Goal: Task Accomplishment & Management: Complete application form

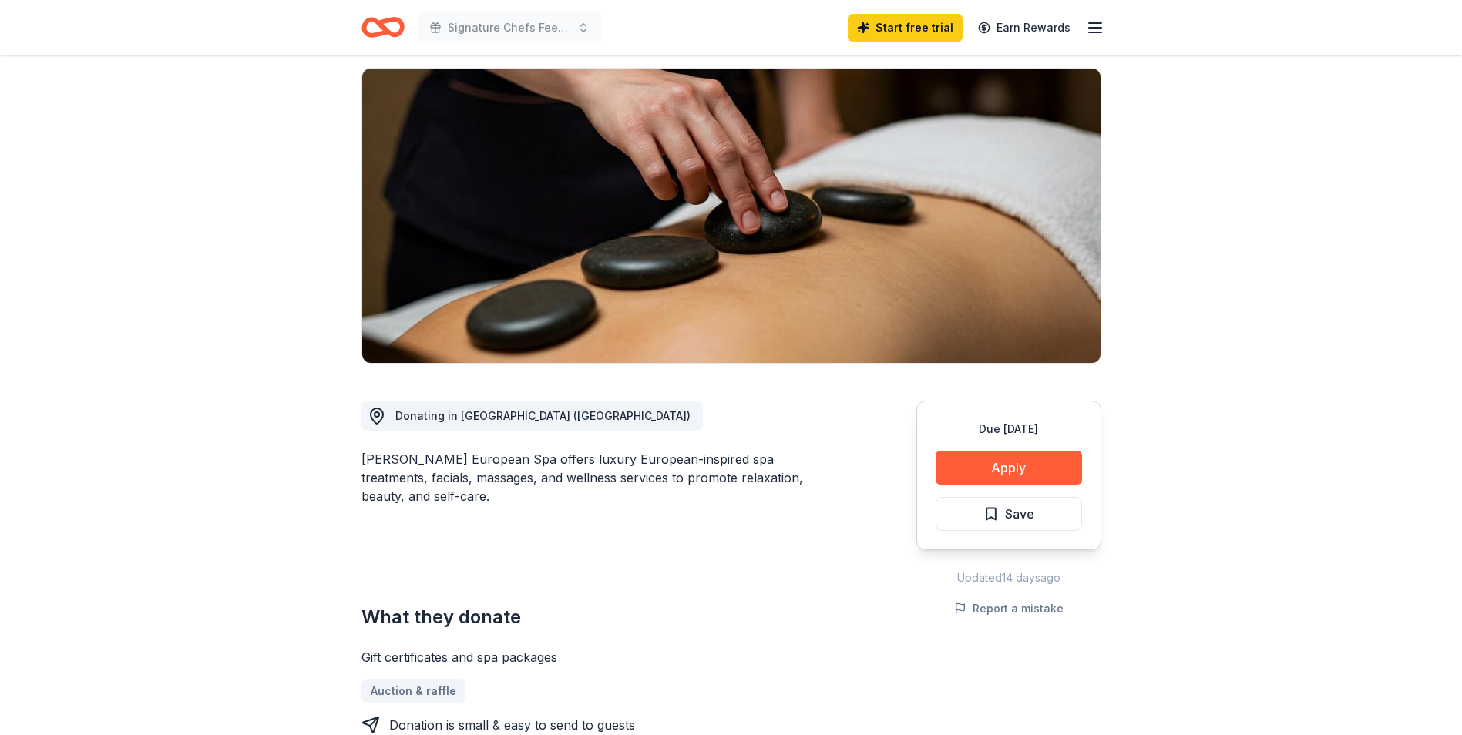
scroll to position [154, 0]
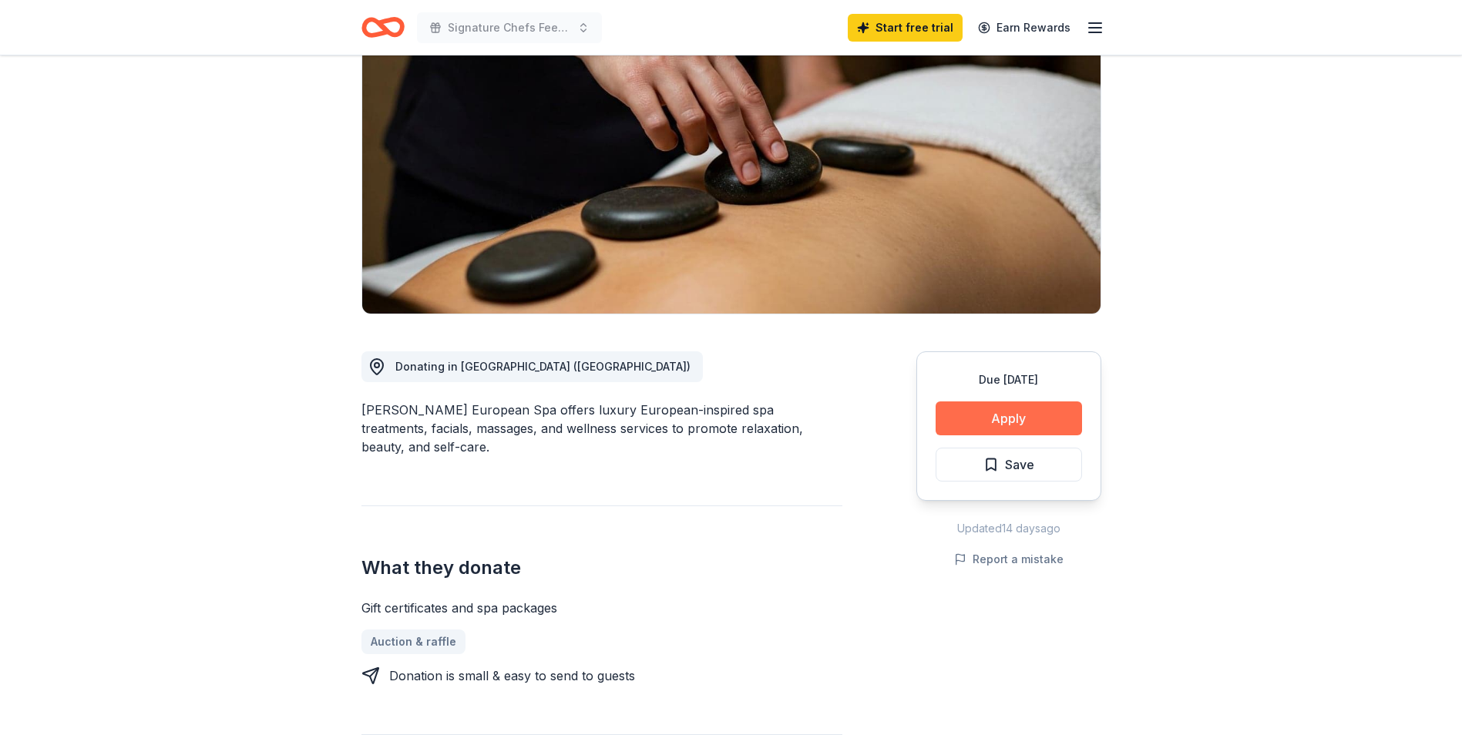
click at [1000, 417] on button "Apply" at bounding box center [1009, 419] width 146 height 34
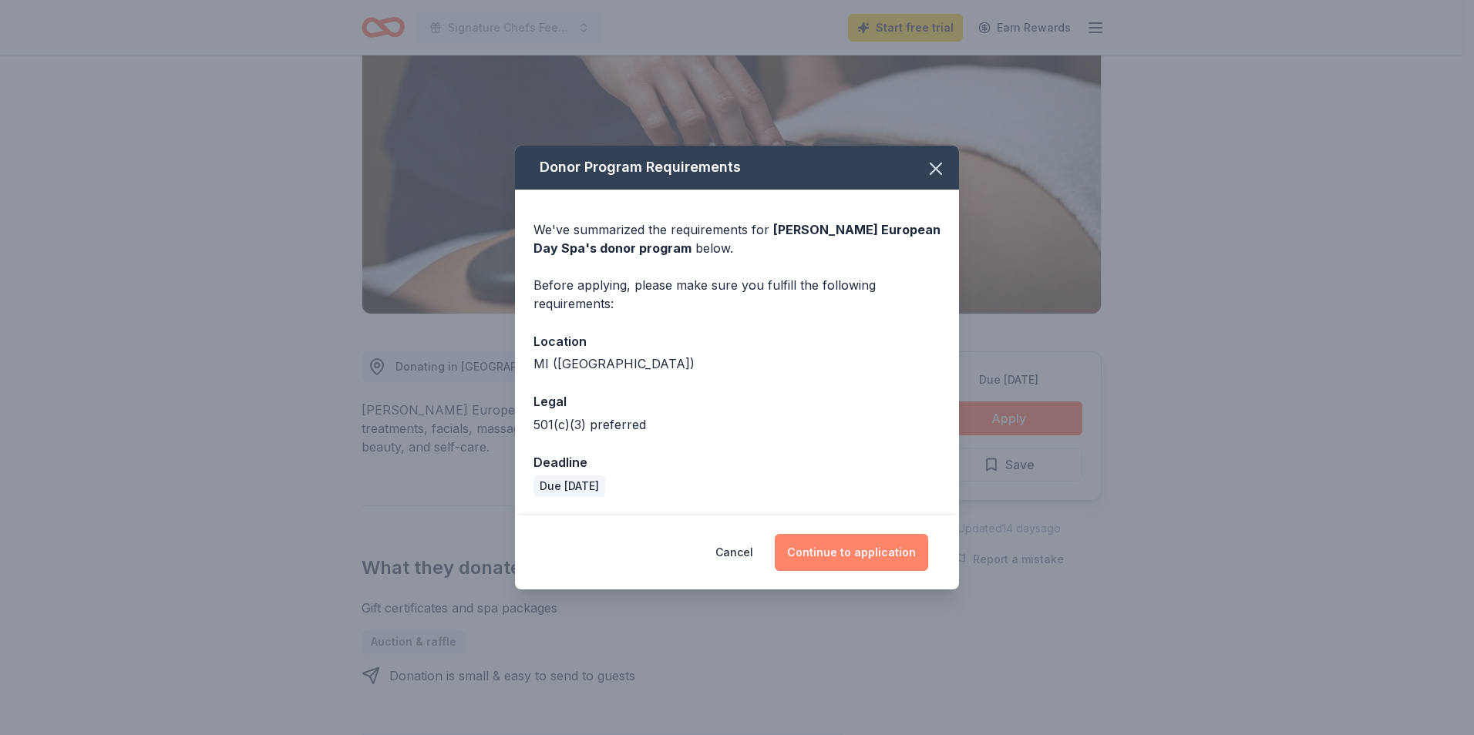
click at [826, 540] on button "Continue to application" at bounding box center [851, 552] width 153 height 37
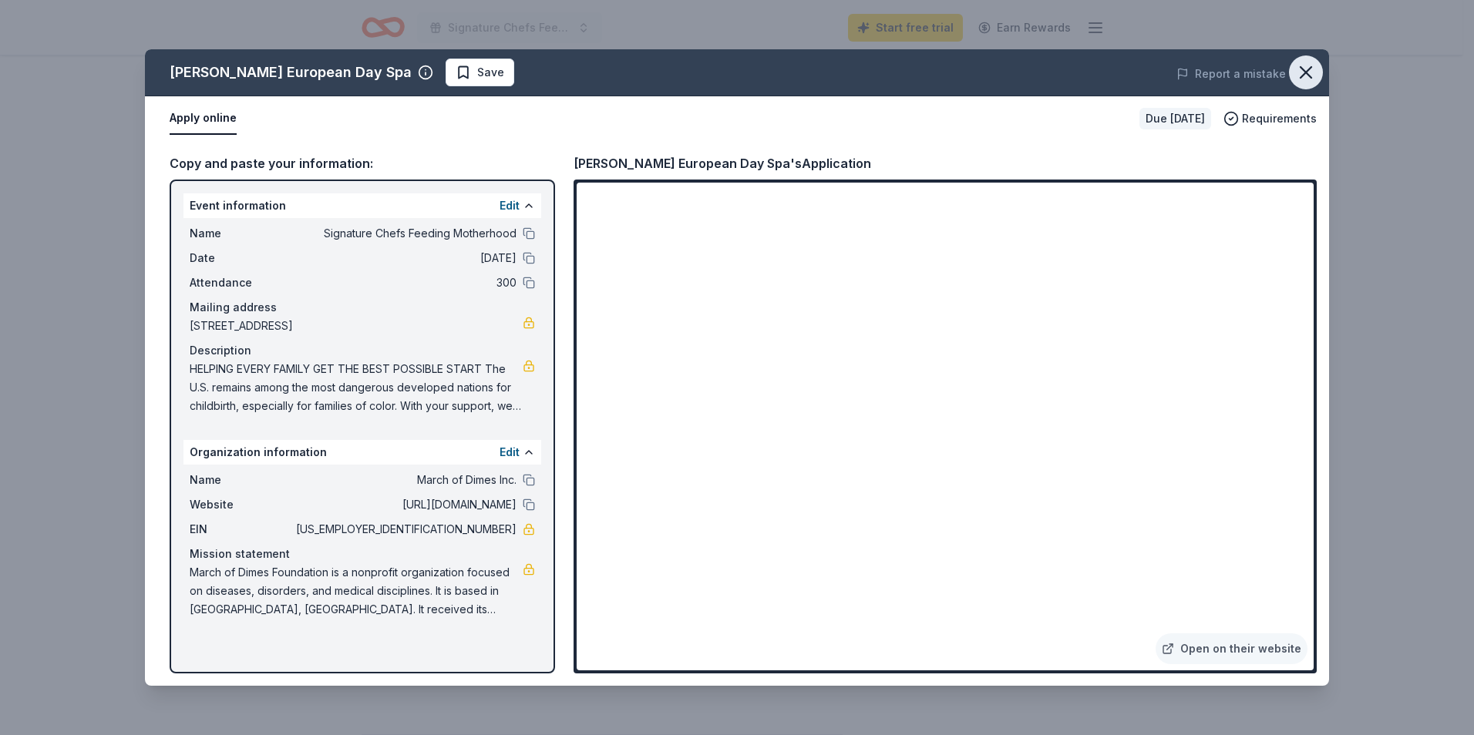
click at [1301, 66] on icon "button" at bounding box center [1306, 73] width 22 height 22
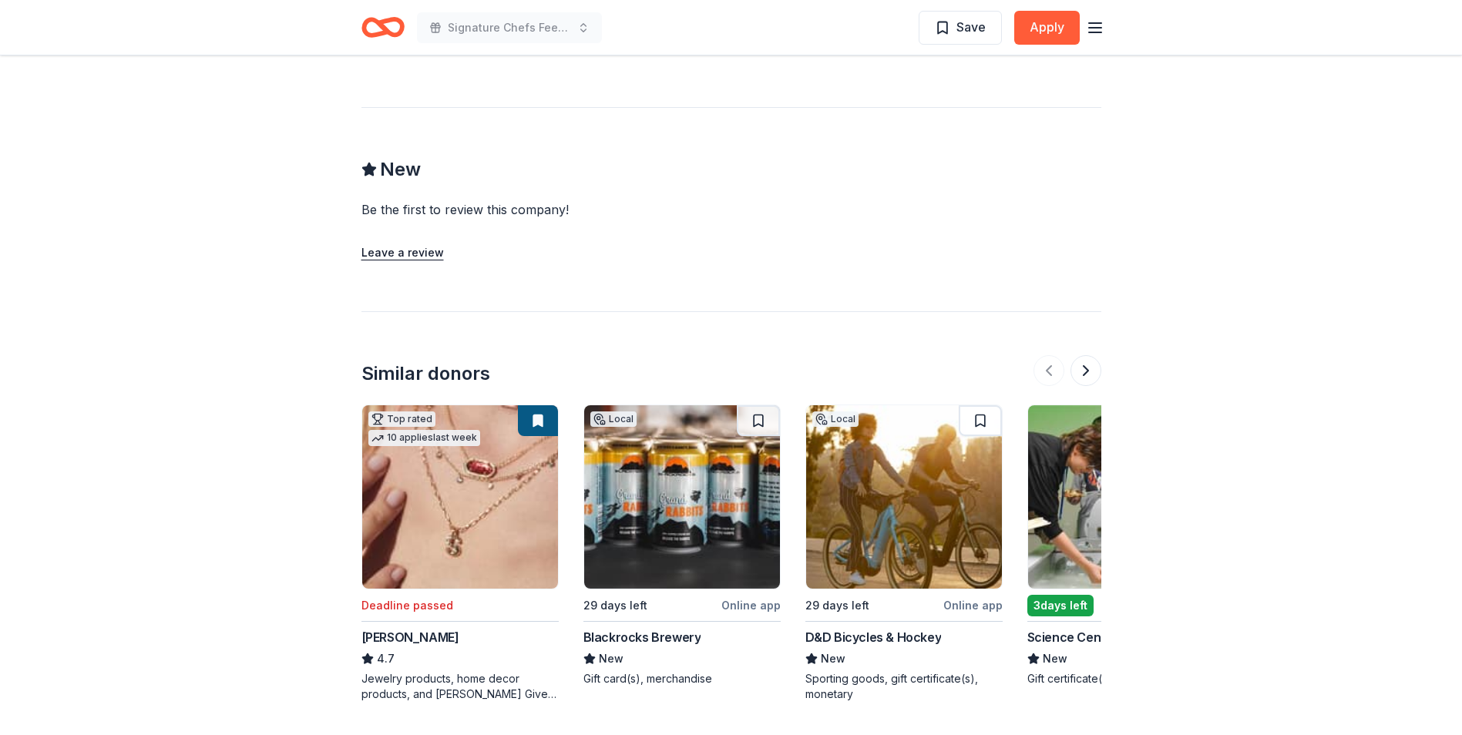
scroll to position [1314, 0]
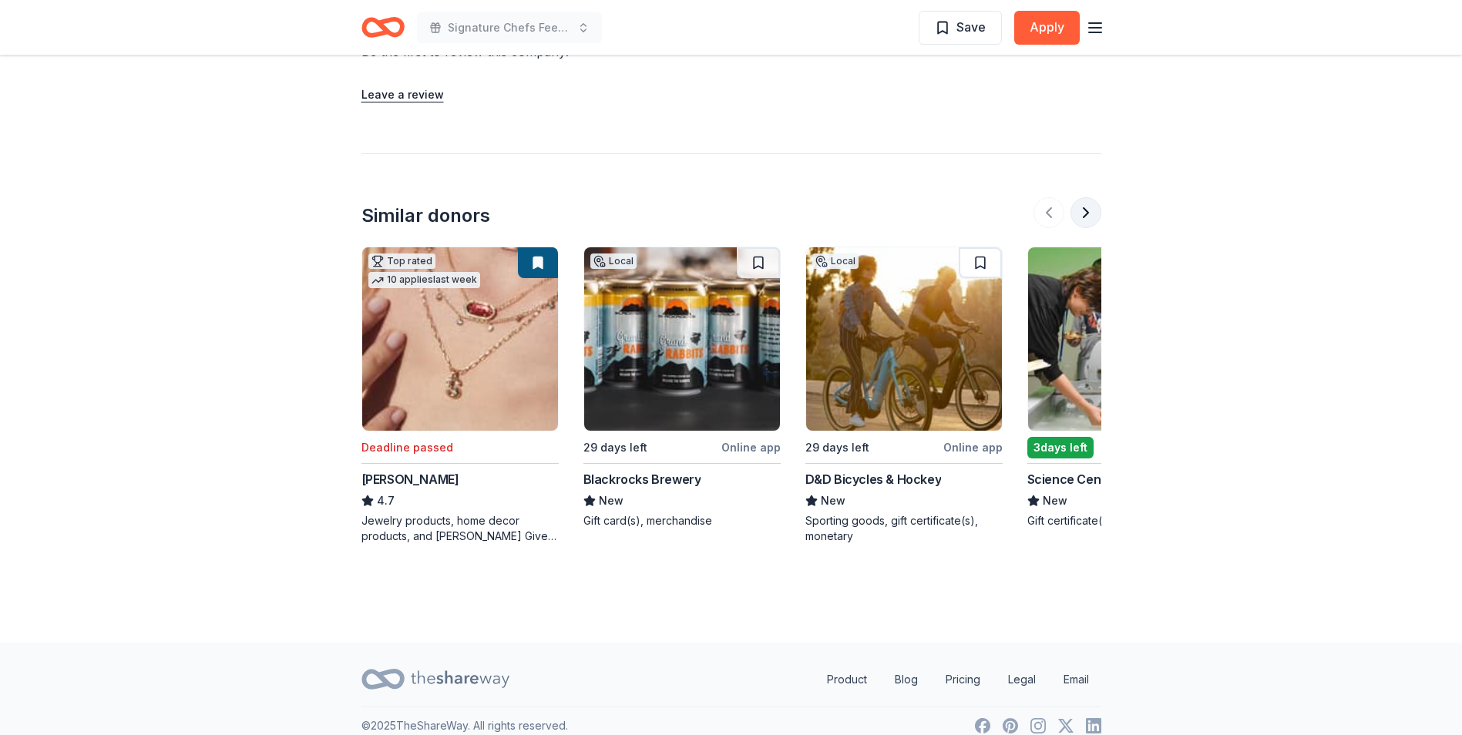
click at [1080, 197] on button at bounding box center [1086, 212] width 31 height 31
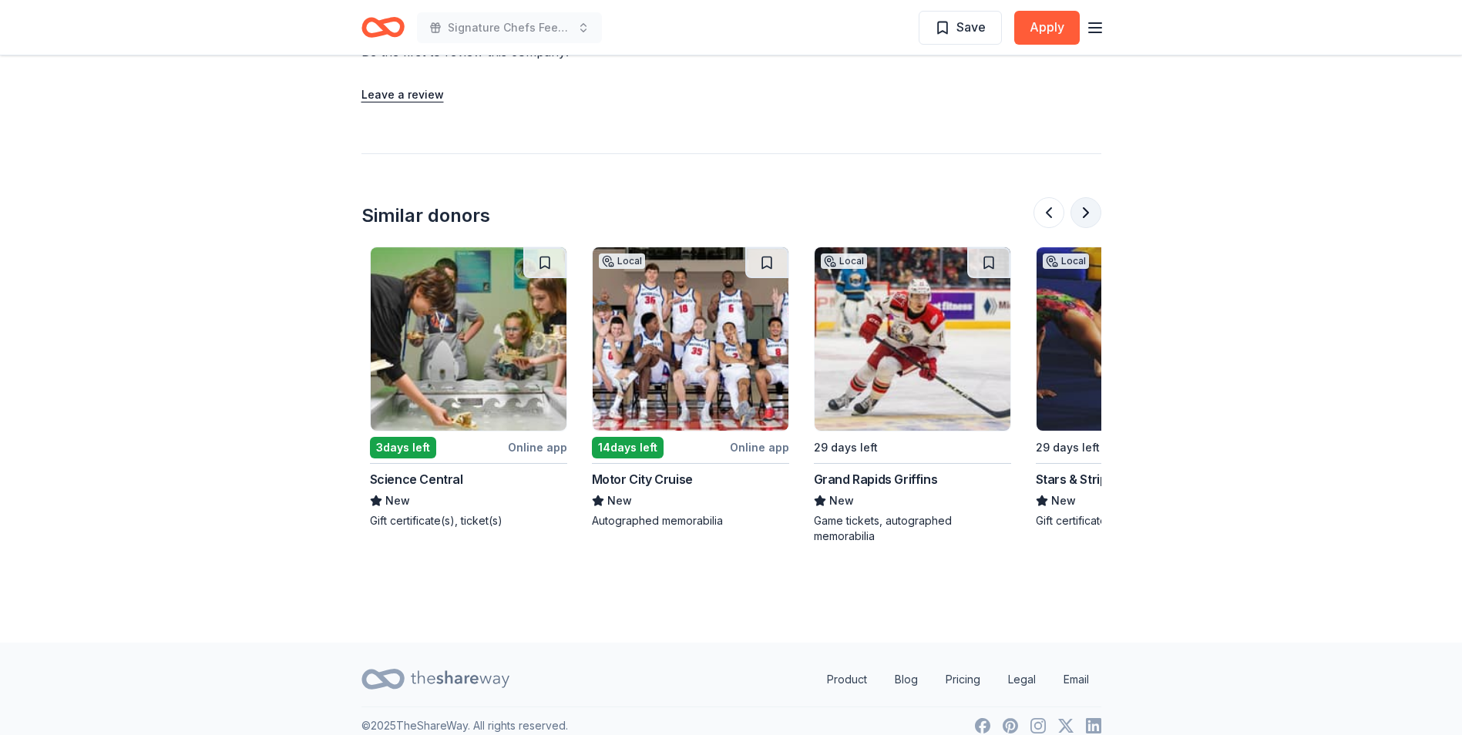
scroll to position [0, 666]
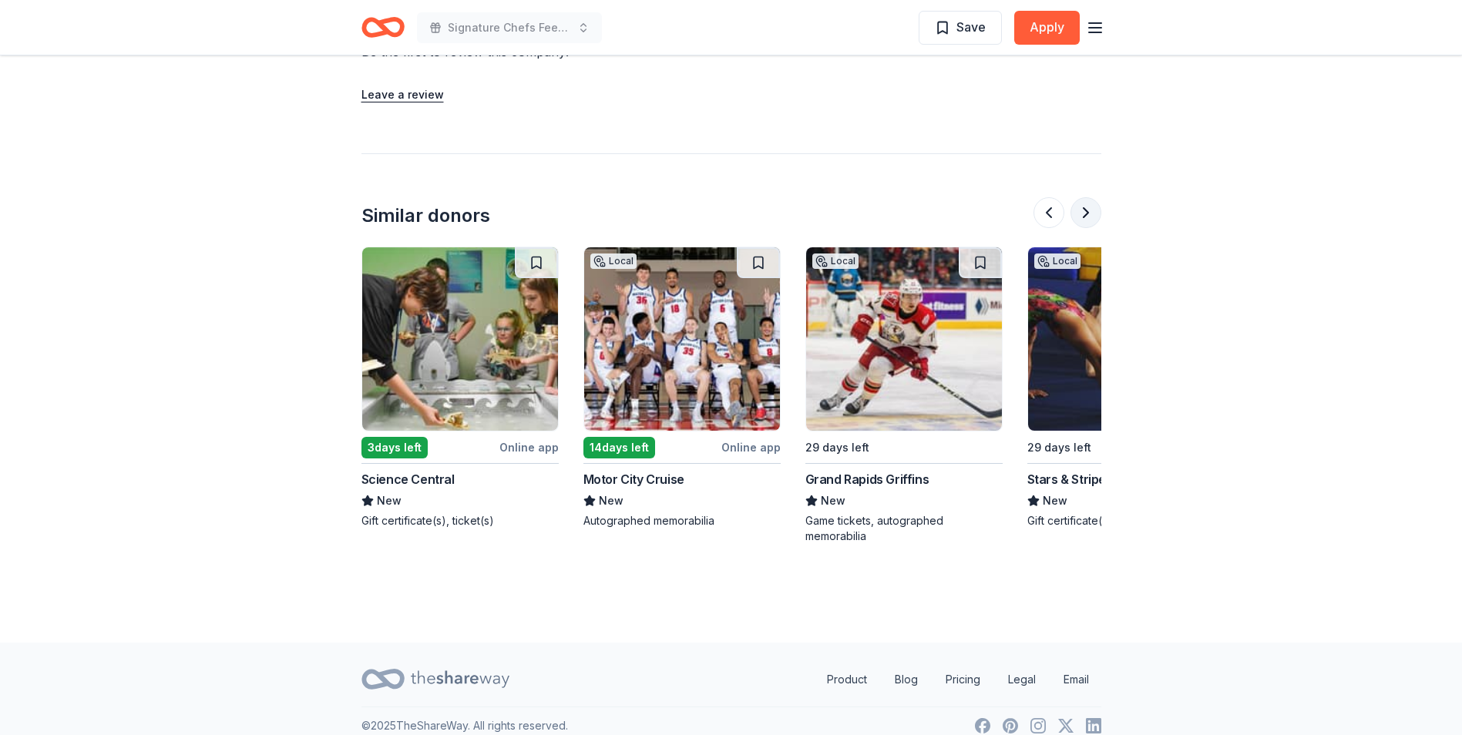
click at [1081, 197] on button at bounding box center [1086, 212] width 31 height 31
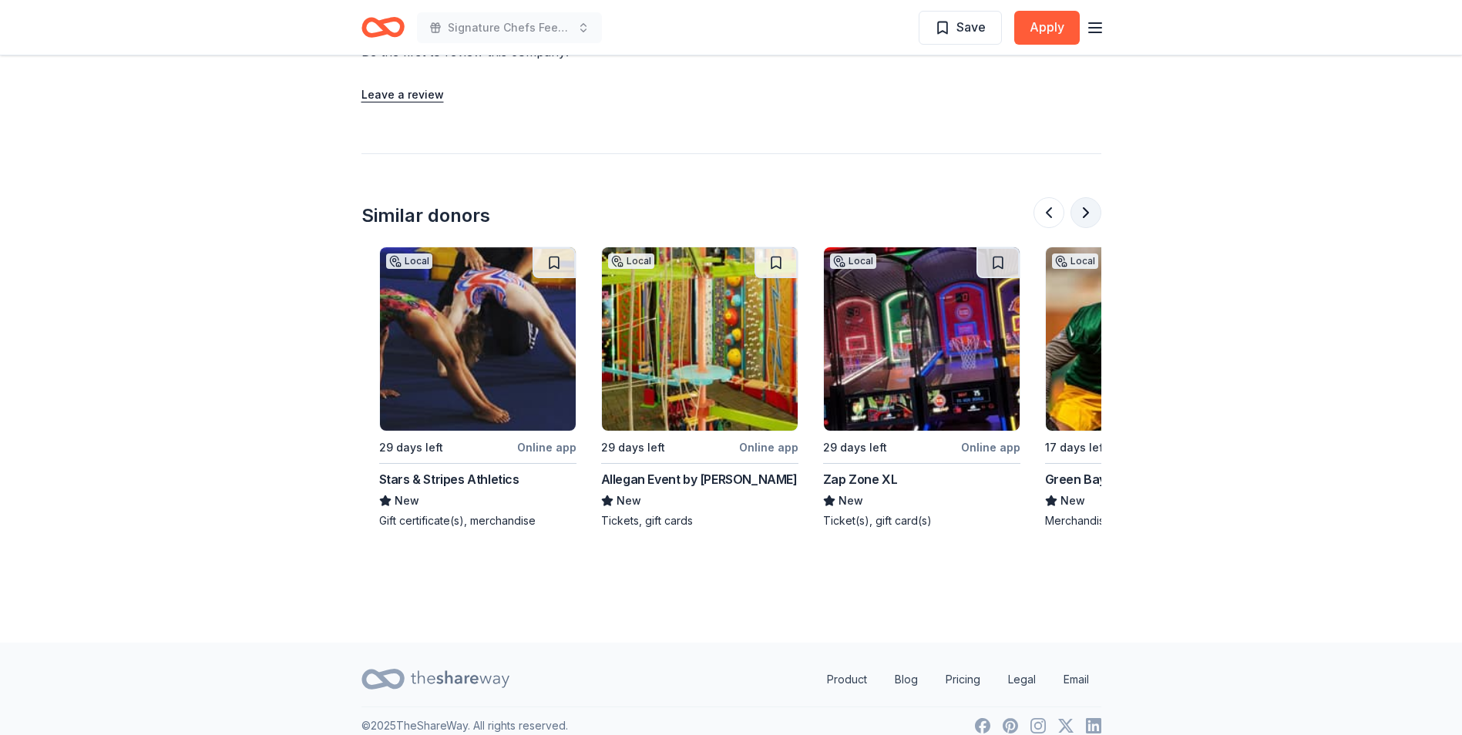
scroll to position [0, 1332]
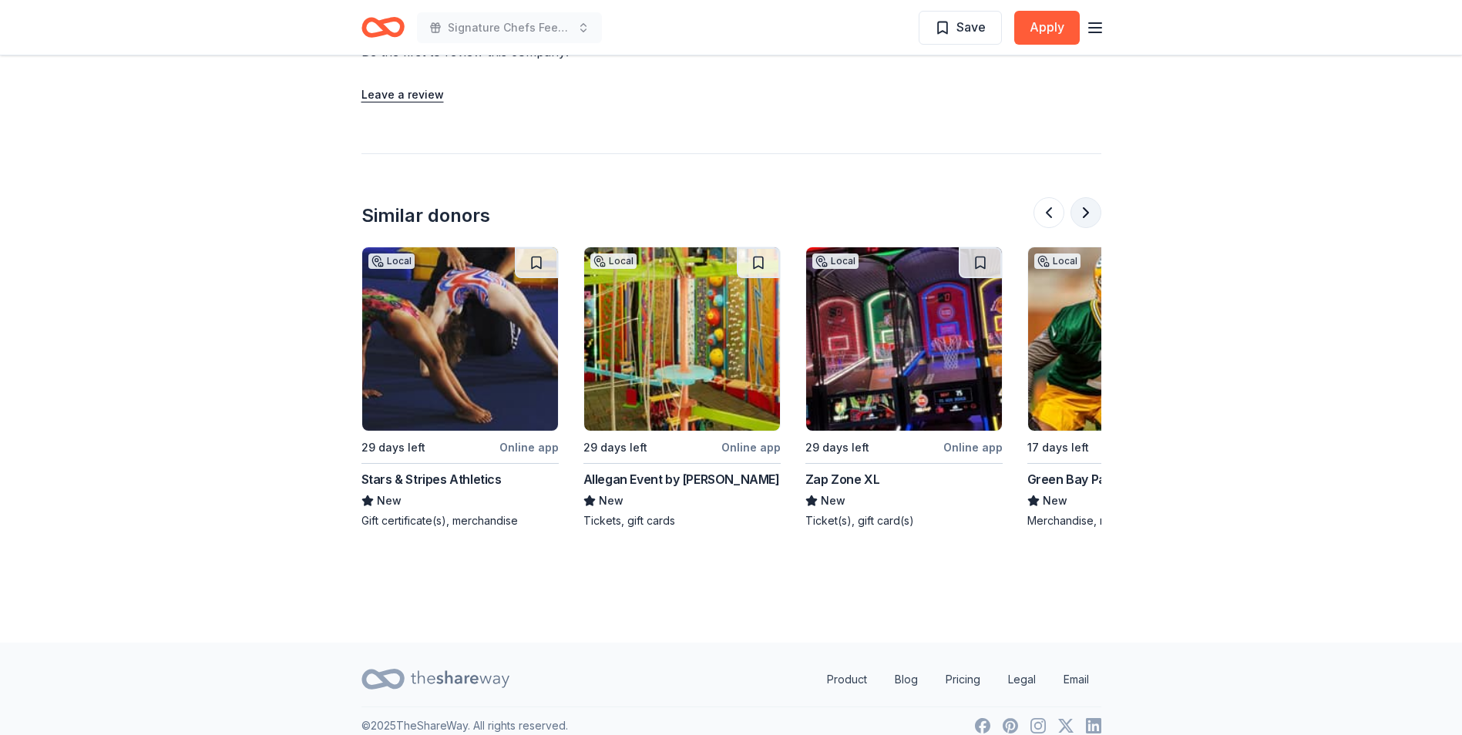
click at [1081, 197] on button at bounding box center [1086, 212] width 31 height 31
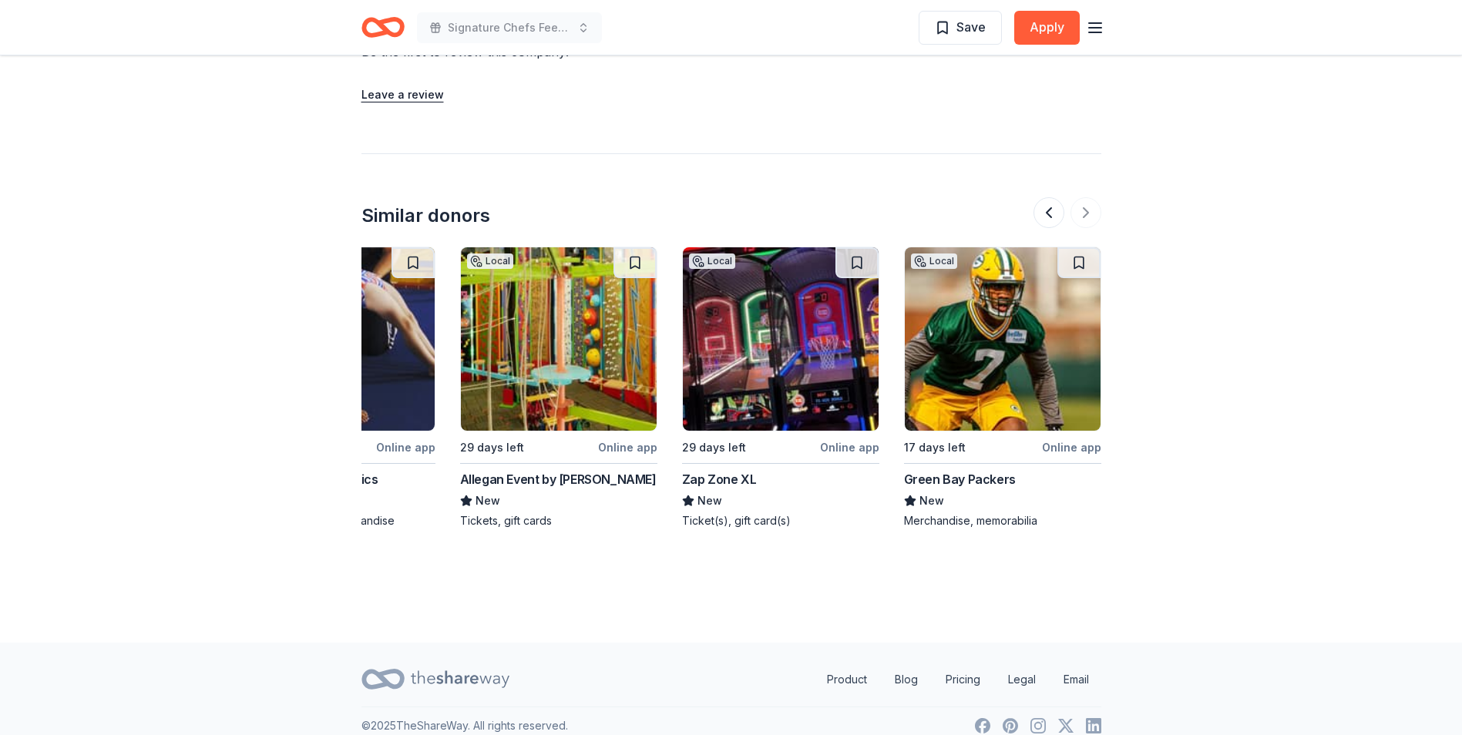
click at [1094, 32] on line "button" at bounding box center [1095, 32] width 12 height 0
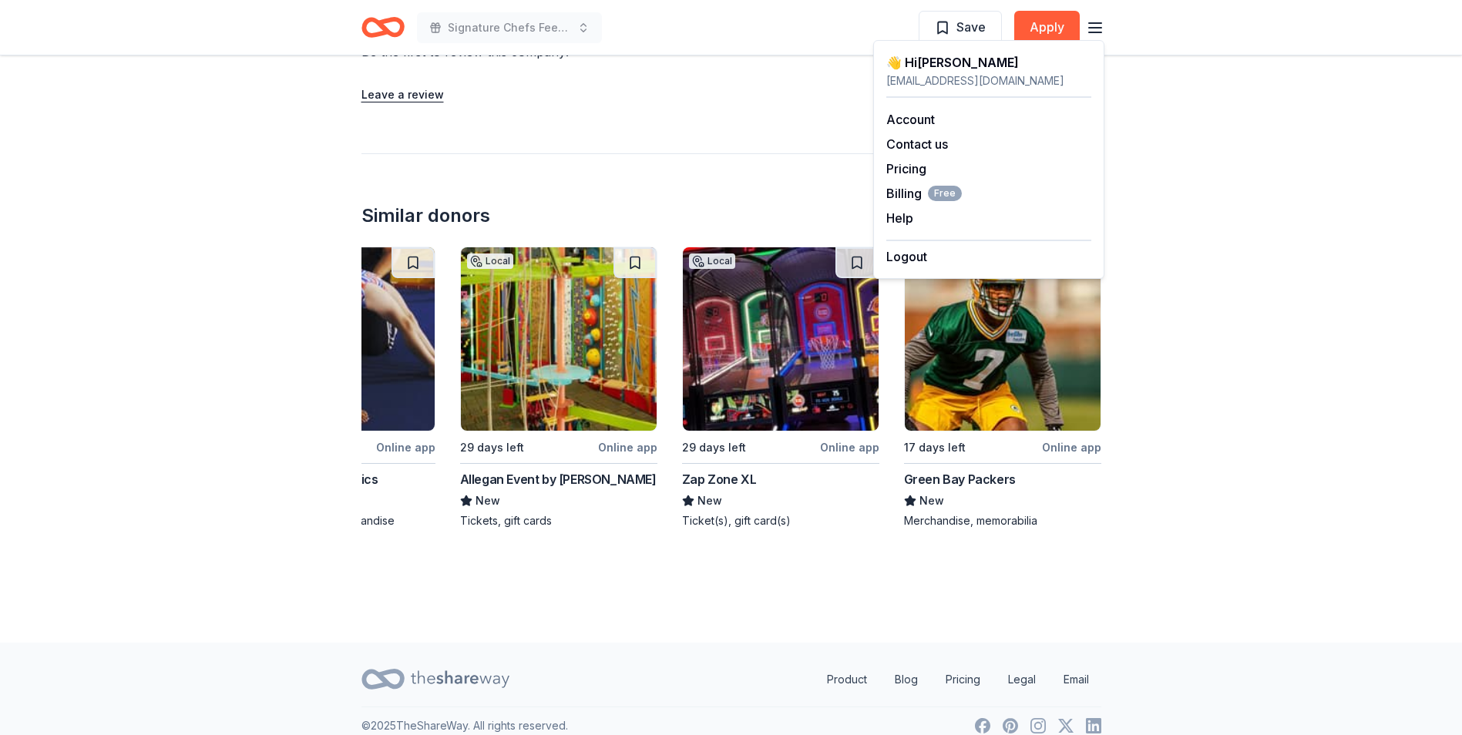
click at [950, 65] on div "👋 Hi Lisa" at bounding box center [988, 62] width 205 height 18
click at [899, 117] on link "Account" at bounding box center [910, 119] width 49 height 15
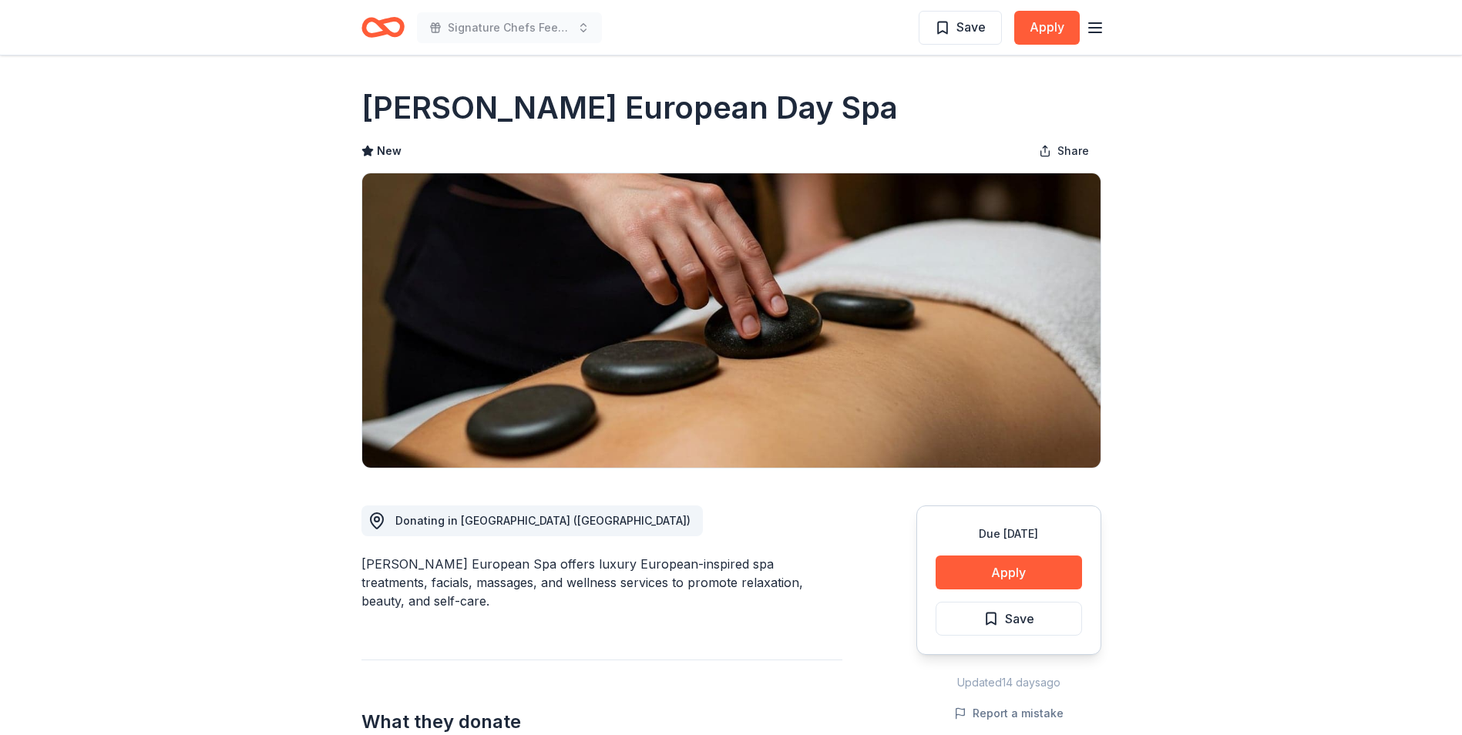
scroll to position [1314, 0]
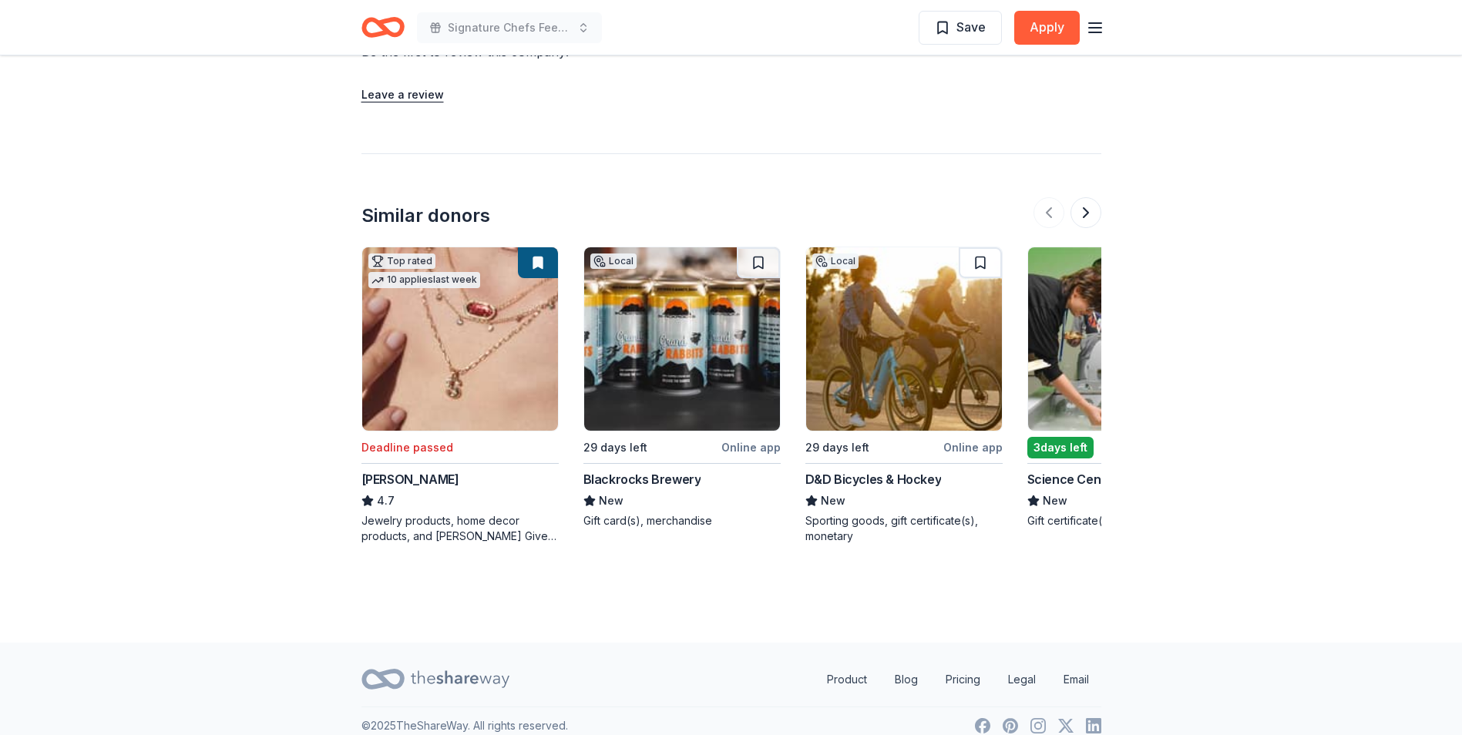
click at [856, 470] on div "D&D Bicycles & Hockey" at bounding box center [873, 479] width 136 height 18
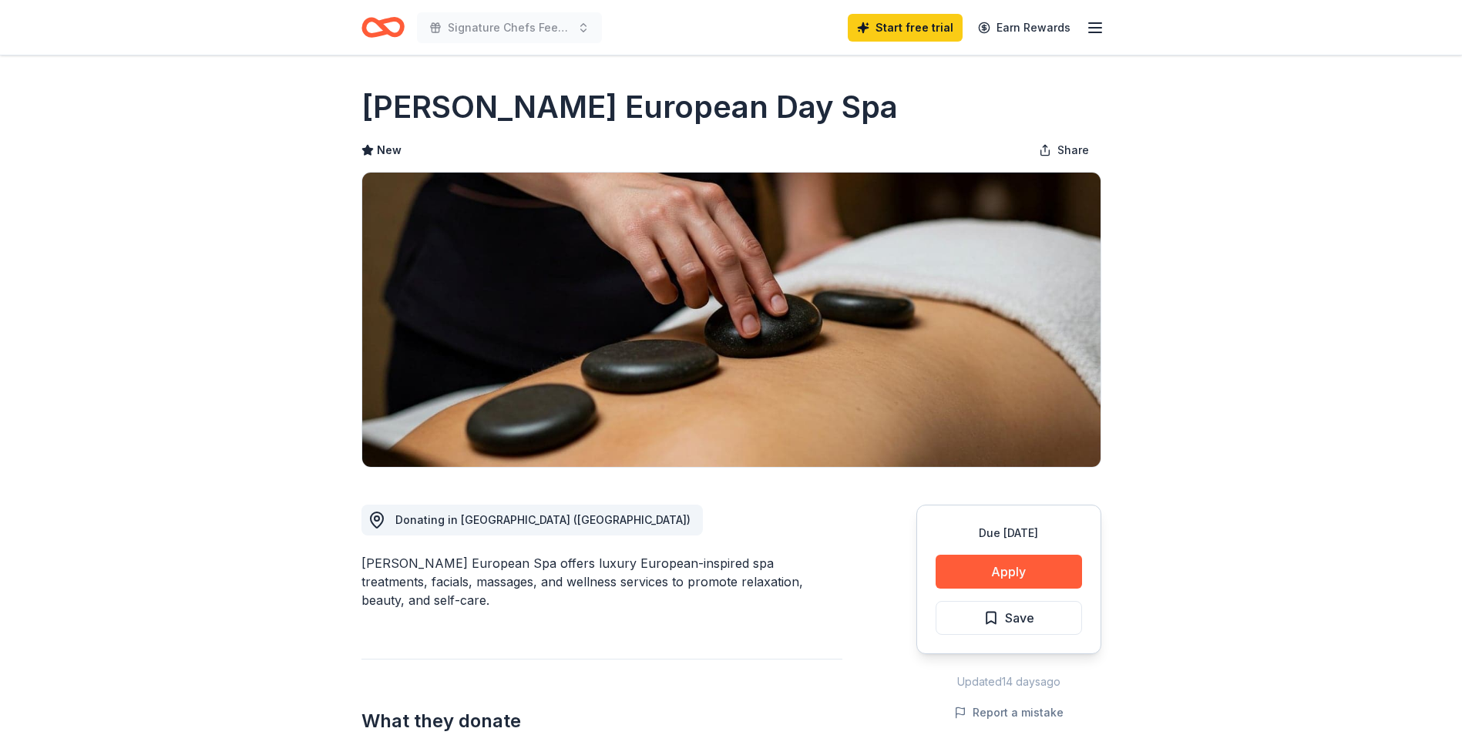
scroll to position [0, 0]
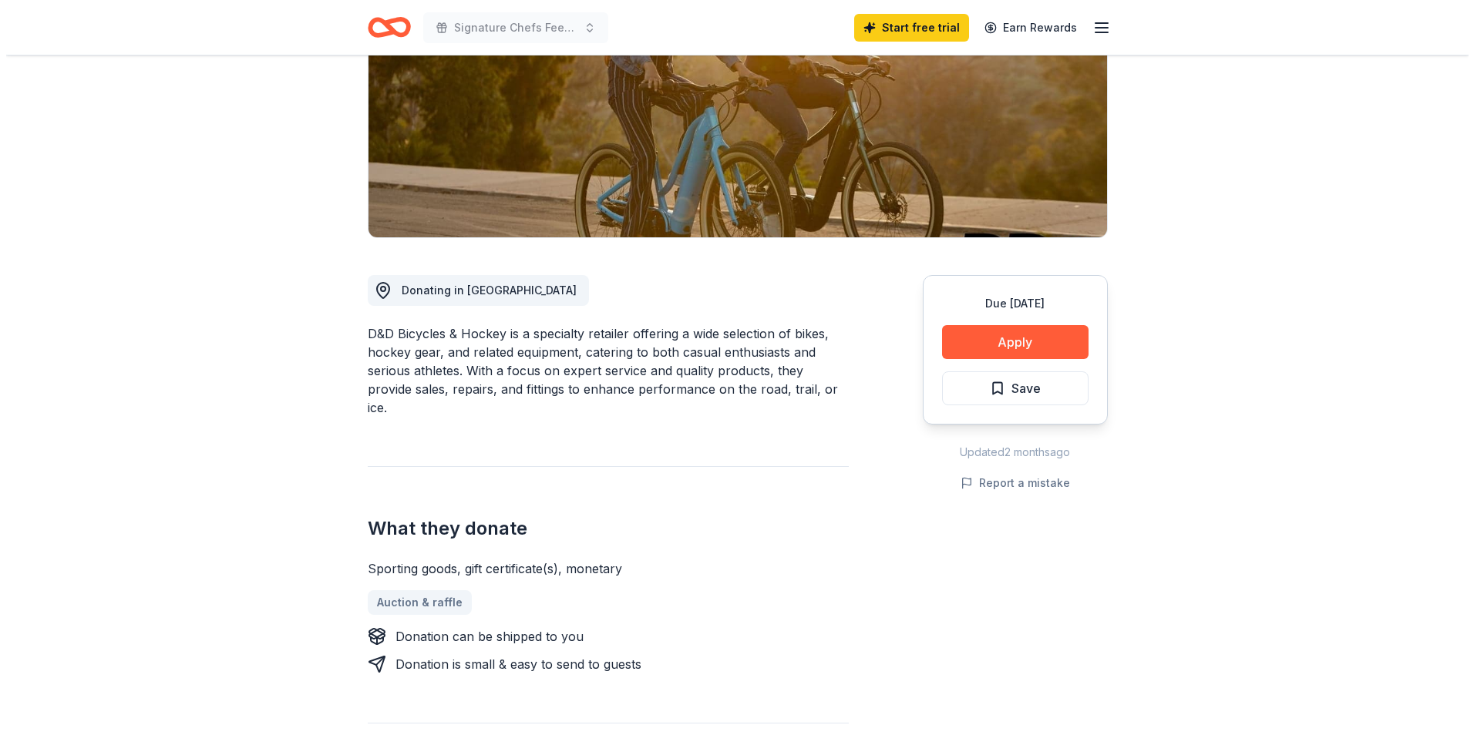
scroll to position [231, 0]
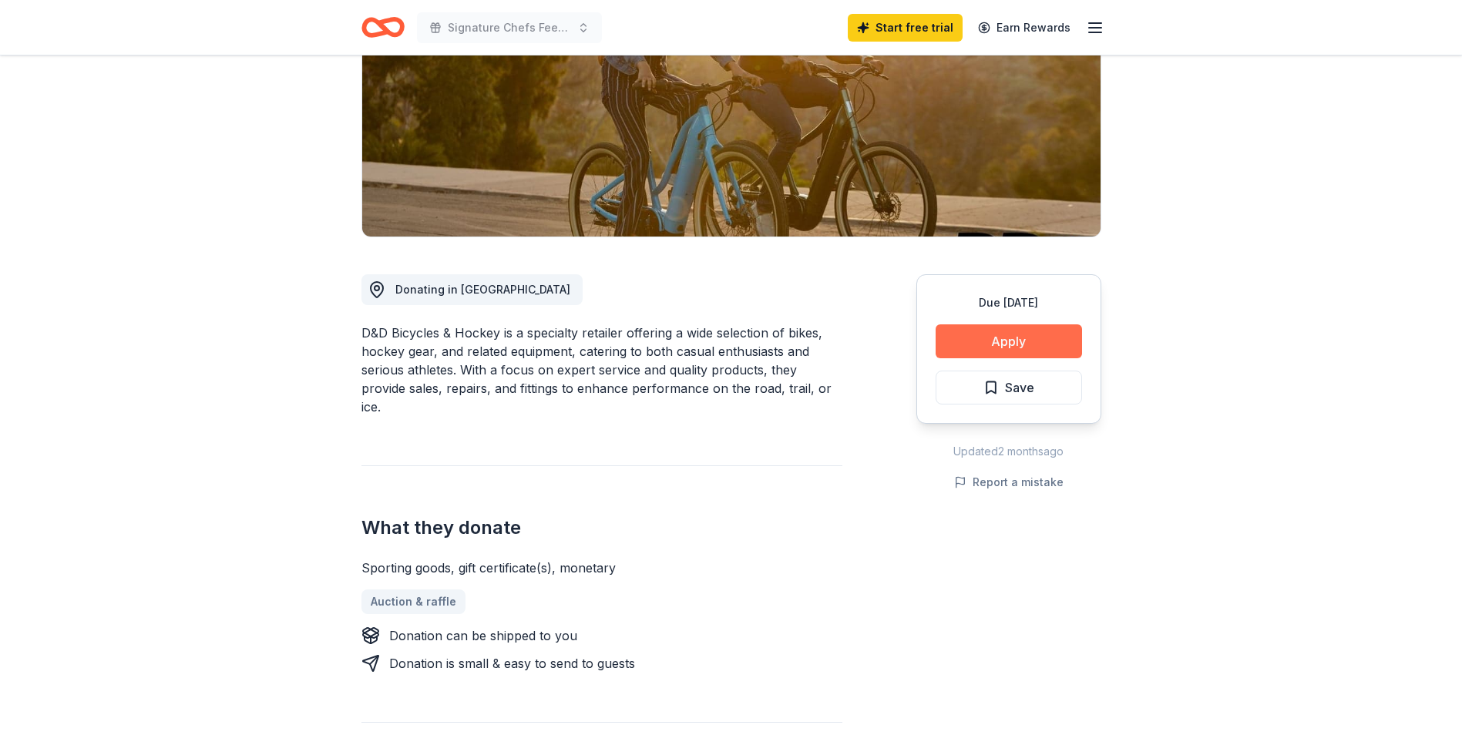
click at [971, 338] on button "Apply" at bounding box center [1009, 341] width 146 height 34
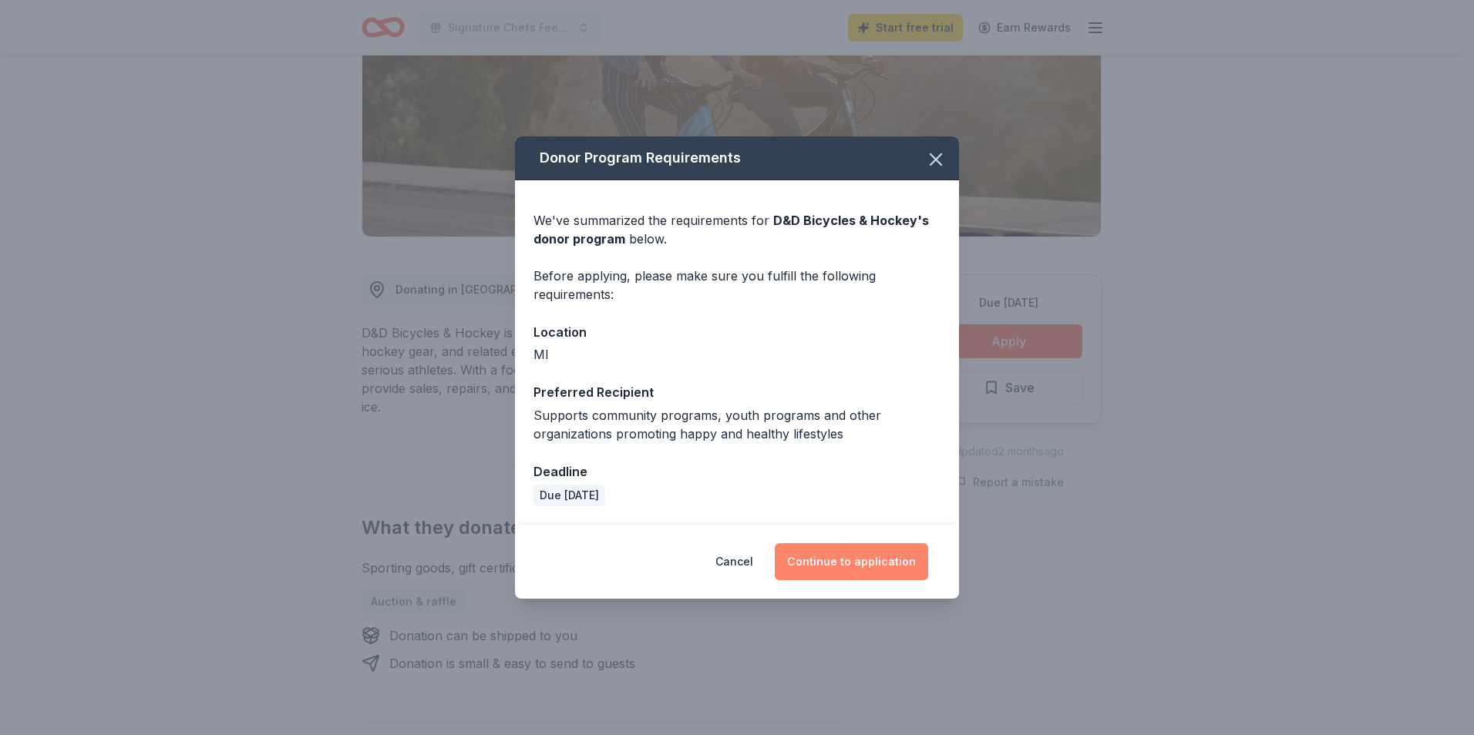
click at [889, 562] on button "Continue to application" at bounding box center [851, 561] width 153 height 37
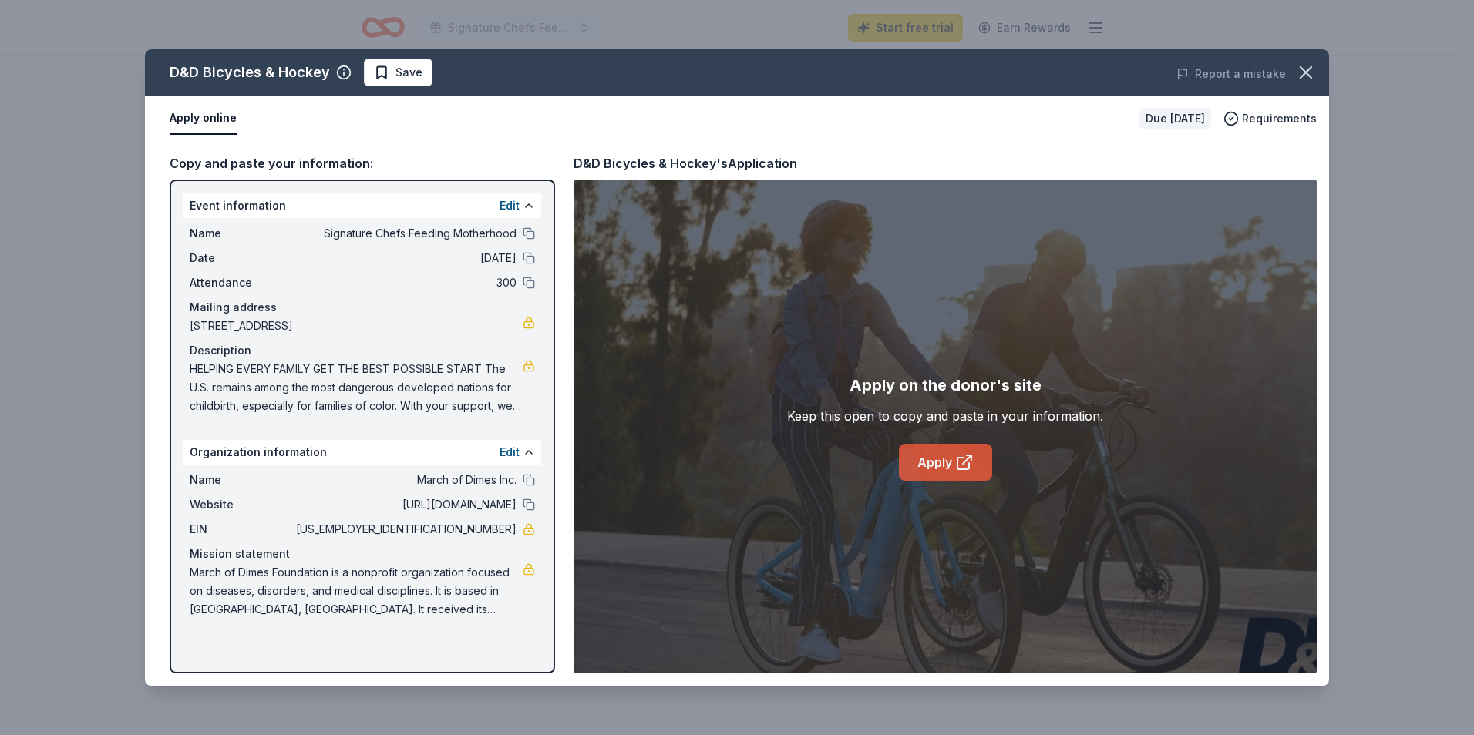
click at [917, 464] on link "Apply" at bounding box center [945, 462] width 93 height 37
click at [949, 466] on link "Apply" at bounding box center [945, 462] width 93 height 37
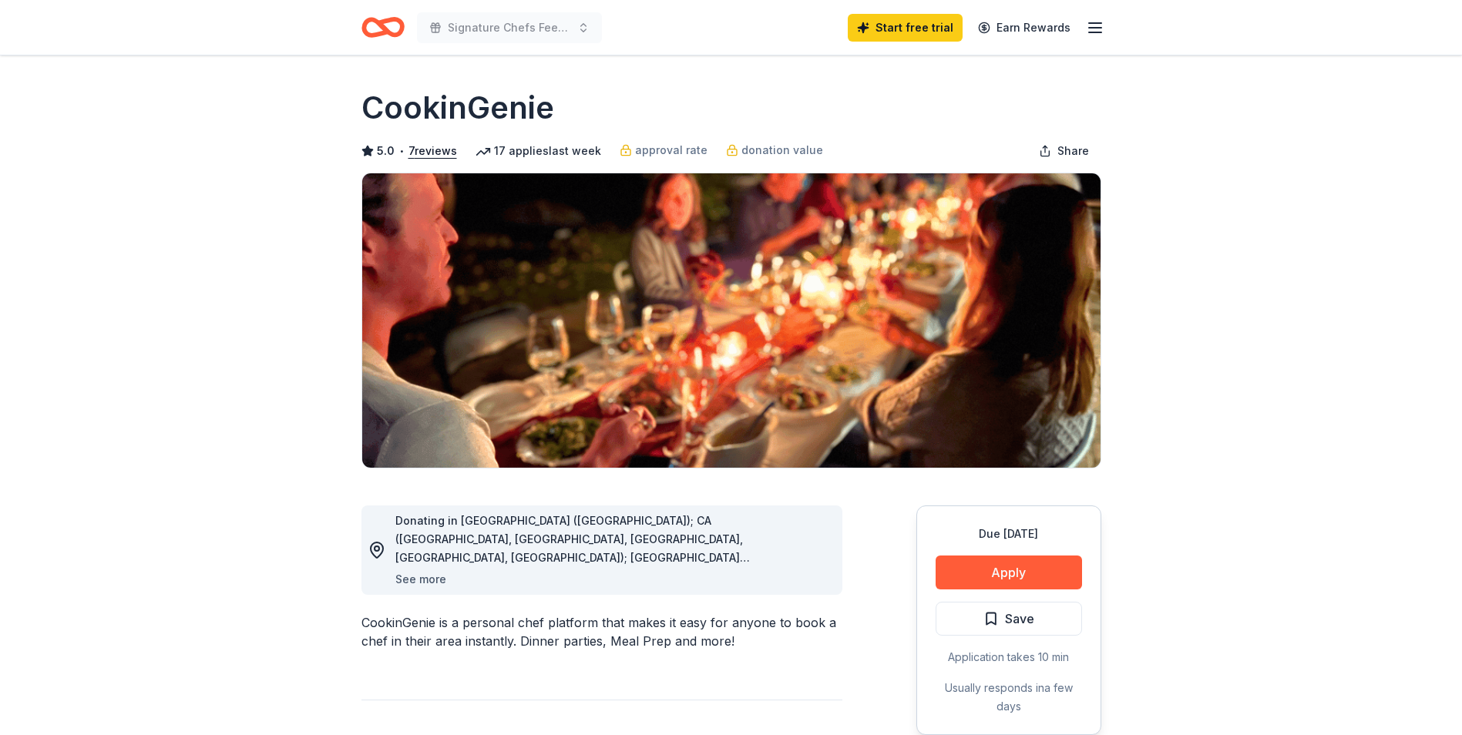
click at [425, 578] on button "See more" at bounding box center [420, 579] width 51 height 18
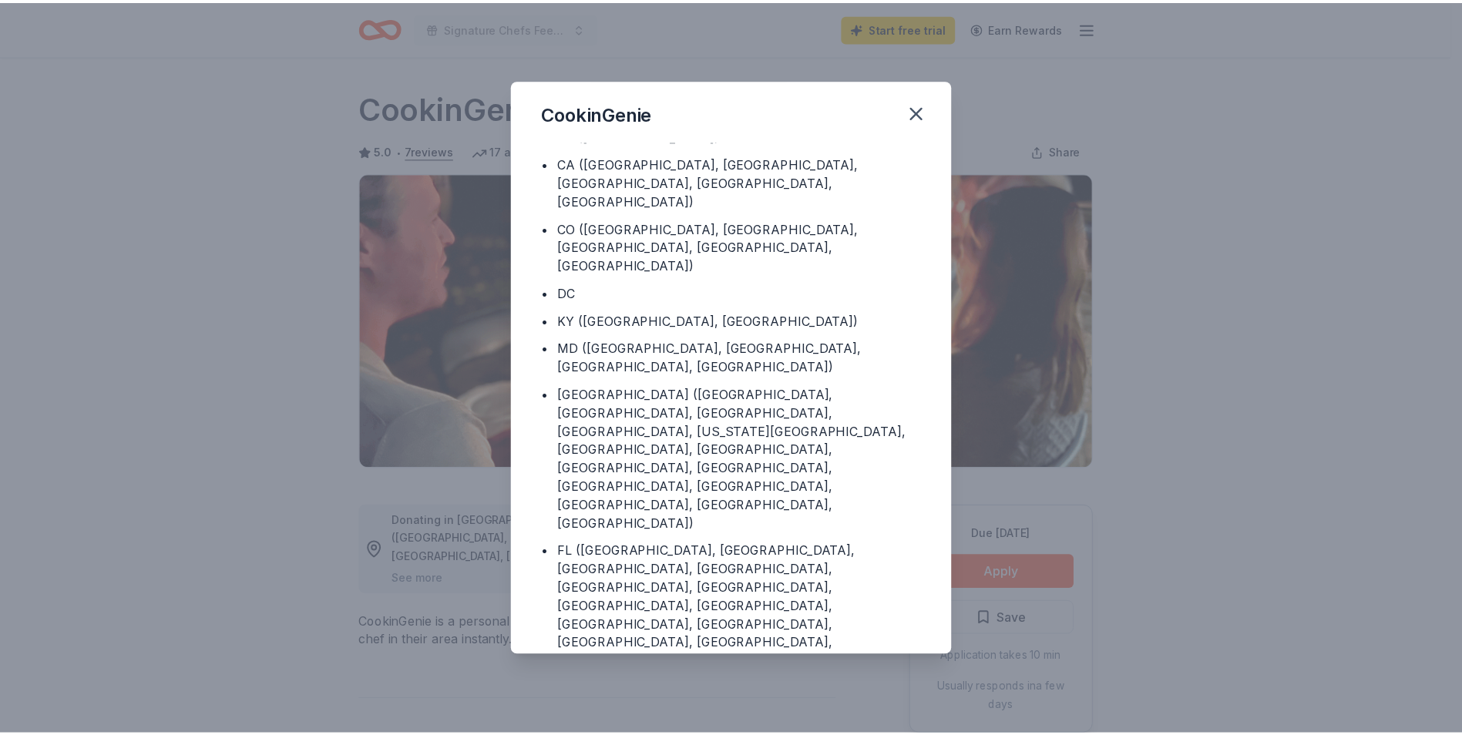
scroll to position [59, 0]
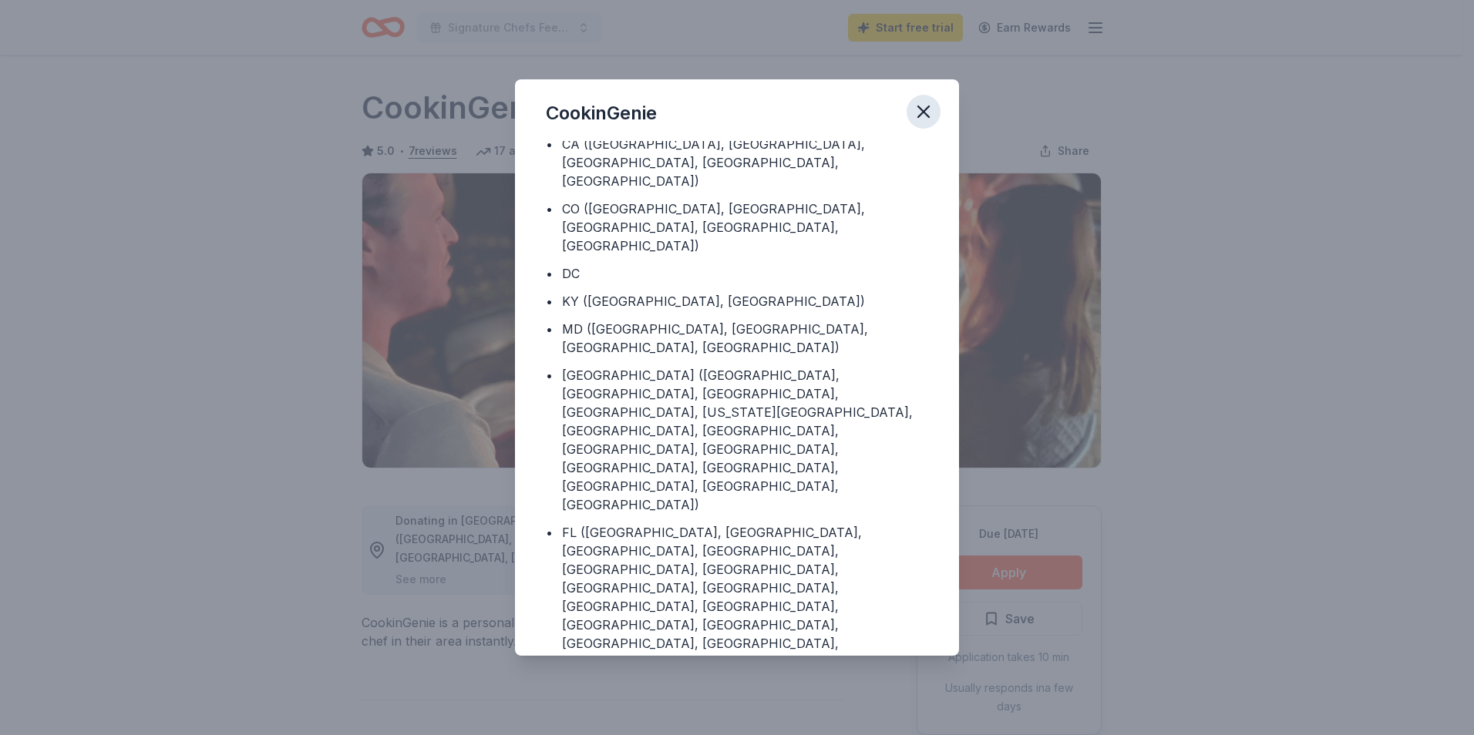
click at [918, 112] on icon "button" at bounding box center [924, 112] width 22 height 22
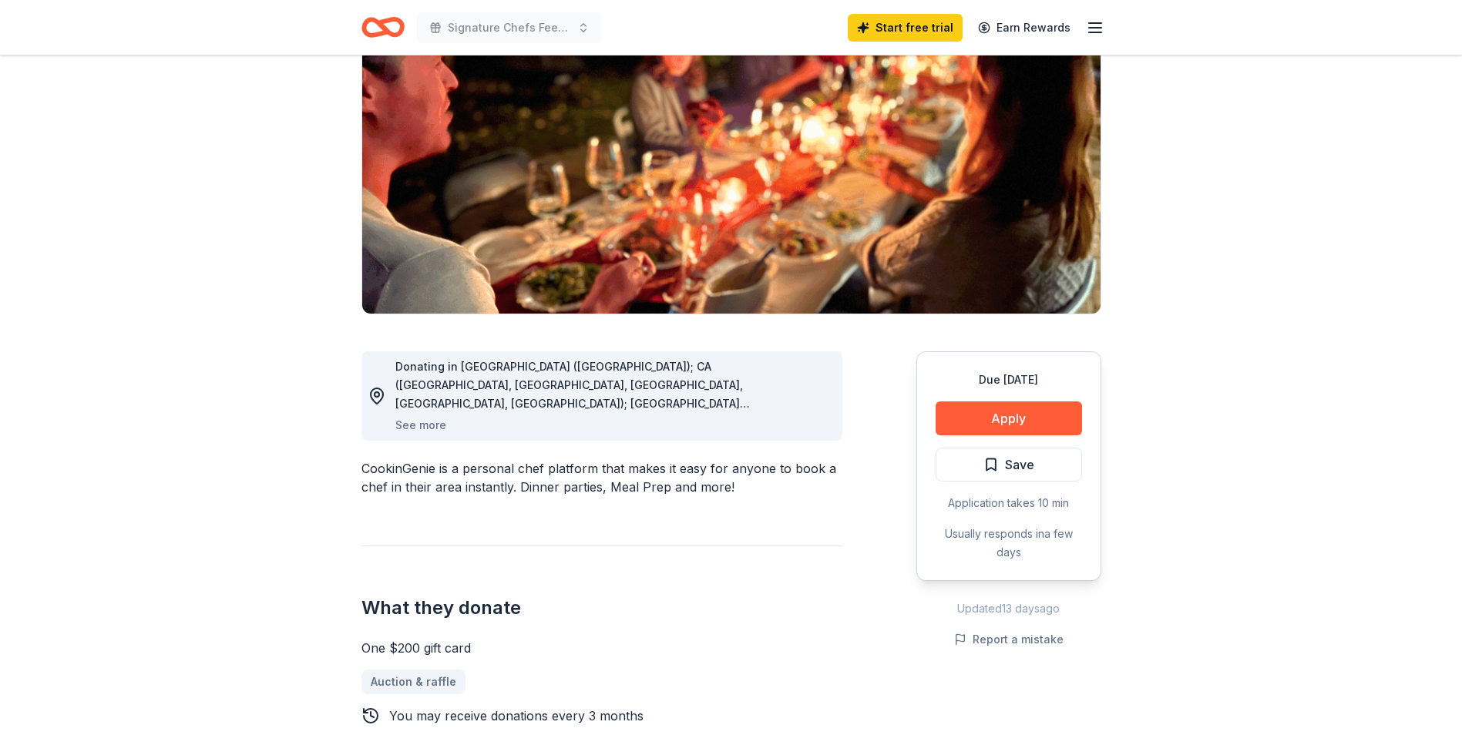
scroll to position [0, 0]
